Goal: Check status: Check status

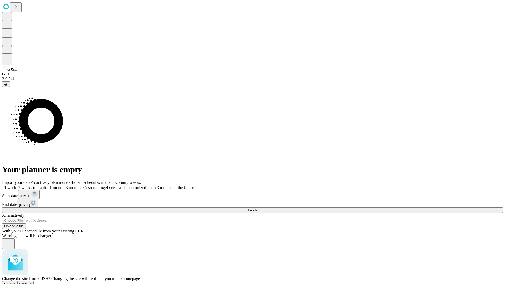
click at [32, 282] on span "Confirm" at bounding box center [25, 284] width 12 height 4
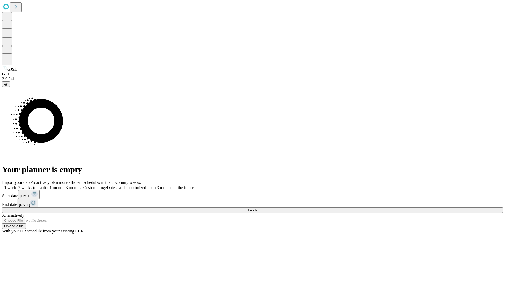
click at [16, 186] on label "1 week" at bounding box center [9, 188] width 14 height 4
click at [257, 208] on span "Fetch" at bounding box center [252, 210] width 9 height 4
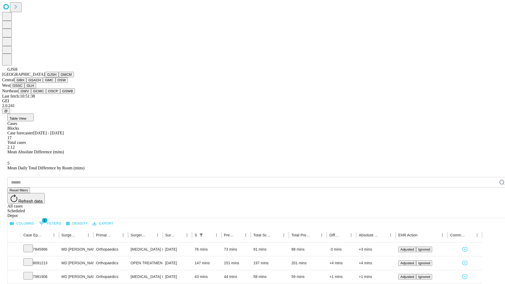
click at [59, 77] on button "GMCM" at bounding box center [66, 75] width 15 height 6
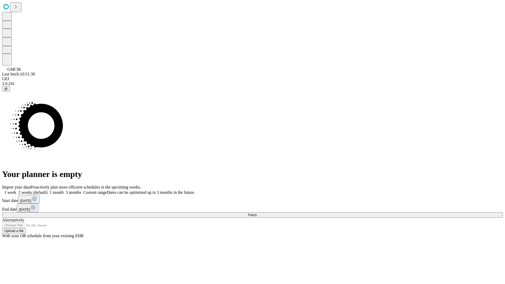
click at [16, 190] on label "1 week" at bounding box center [9, 192] width 14 height 4
click at [257, 213] on span "Fetch" at bounding box center [252, 215] width 9 height 4
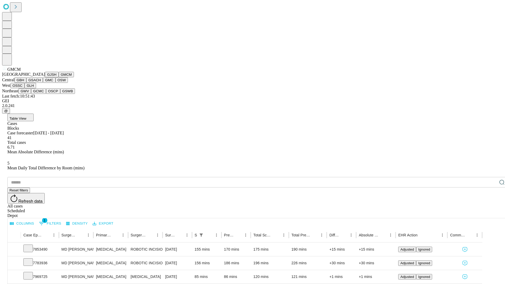
click at [26, 83] on button "GBH" at bounding box center [20, 80] width 12 height 6
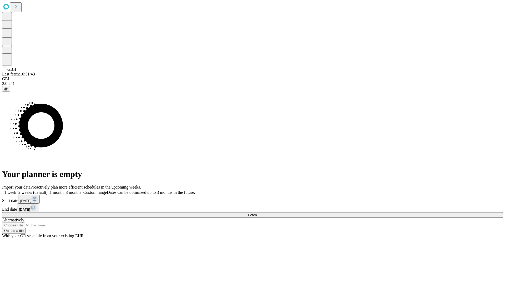
click at [257, 213] on span "Fetch" at bounding box center [252, 215] width 9 height 4
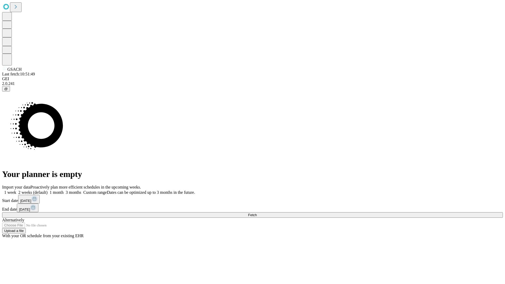
click at [16, 190] on label "1 week" at bounding box center [9, 192] width 14 height 4
click at [257, 213] on span "Fetch" at bounding box center [252, 215] width 9 height 4
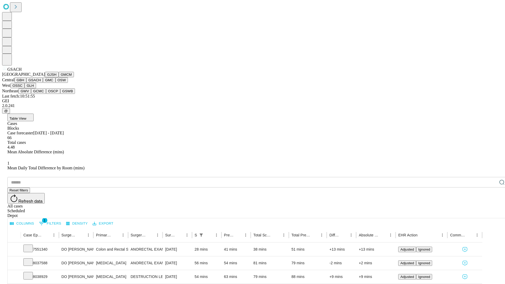
click at [43, 83] on button "GMC" at bounding box center [49, 80] width 12 height 6
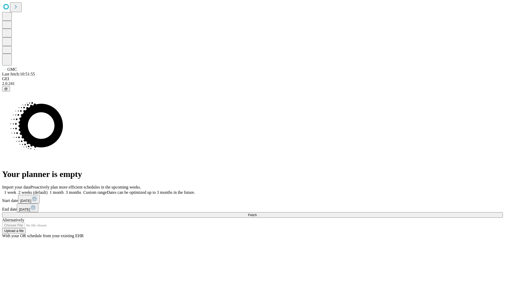
click at [257, 213] on span "Fetch" at bounding box center [252, 215] width 9 height 4
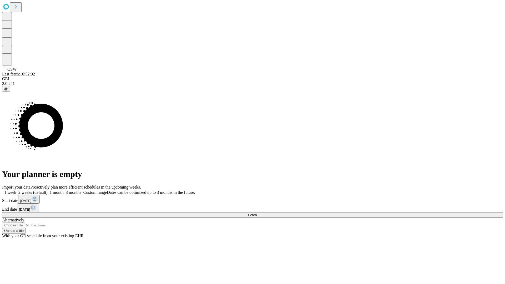
click at [16, 190] on label "1 week" at bounding box center [9, 192] width 14 height 4
click at [257, 213] on span "Fetch" at bounding box center [252, 215] width 9 height 4
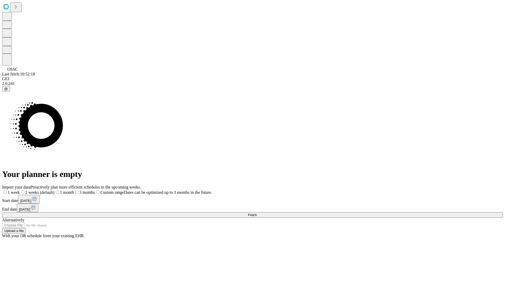
click at [257, 213] on span "Fetch" at bounding box center [252, 215] width 9 height 4
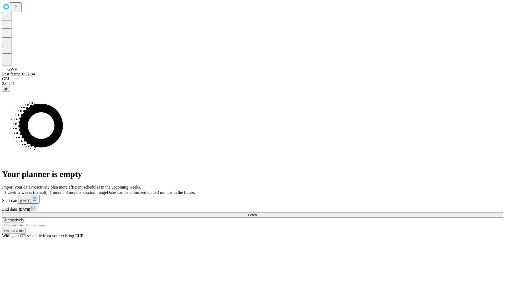
click at [16, 190] on label "1 week" at bounding box center [9, 192] width 14 height 4
click at [257, 213] on span "Fetch" at bounding box center [252, 215] width 9 height 4
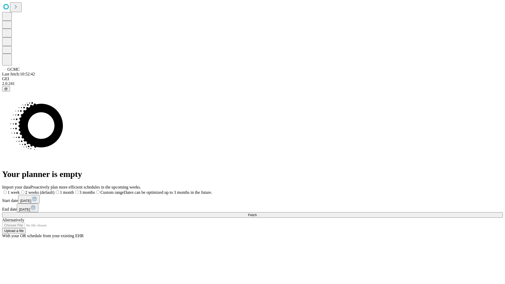
click at [257, 213] on span "Fetch" at bounding box center [252, 215] width 9 height 4
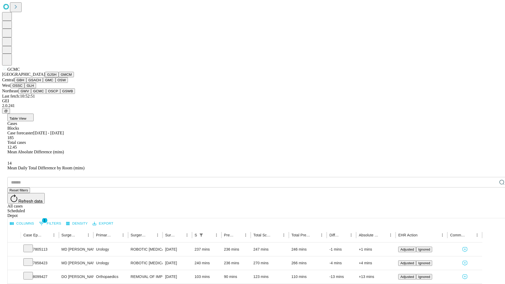
click at [46, 94] on button "OSCP" at bounding box center [53, 91] width 14 height 6
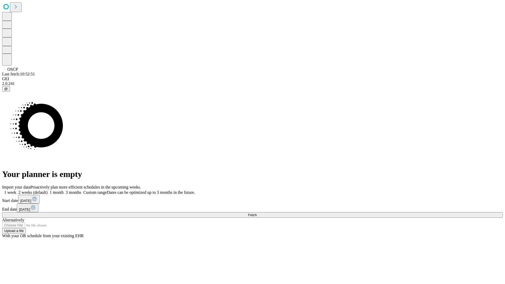
click at [16, 190] on label "1 week" at bounding box center [9, 192] width 14 height 4
click at [257, 213] on span "Fetch" at bounding box center [252, 215] width 9 height 4
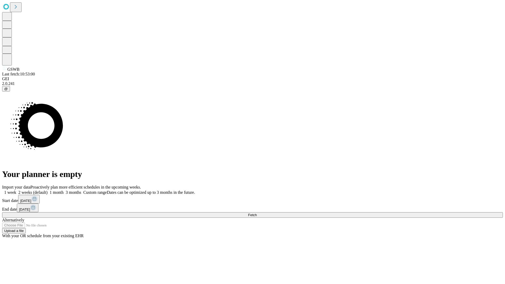
click at [16, 190] on label "1 week" at bounding box center [9, 192] width 14 height 4
click at [257, 213] on span "Fetch" at bounding box center [252, 215] width 9 height 4
